Goal: Task Accomplishment & Management: Use online tool/utility

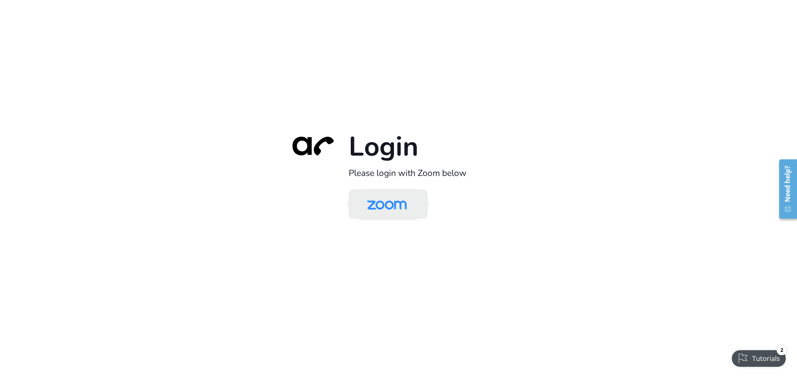
click at [383, 202] on img at bounding box center [386, 204] width 57 height 27
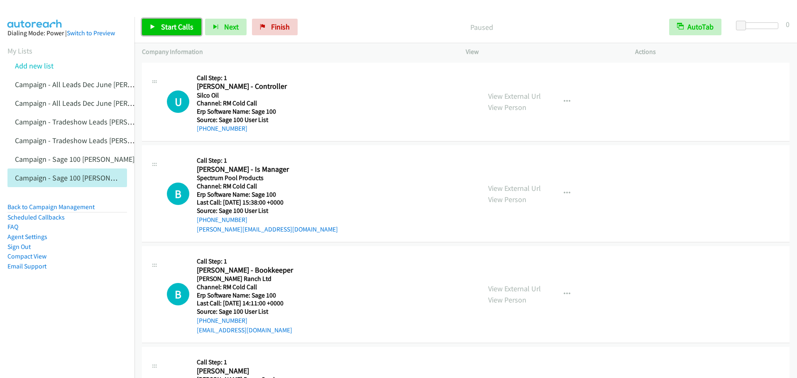
click at [160, 26] on link "Start Calls" at bounding box center [171, 27] width 59 height 17
